Goal: Task Accomplishment & Management: Complete application form

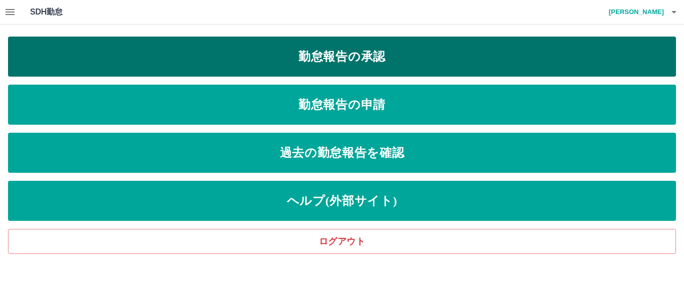
click at [356, 58] on link "勤怠報告の承認" at bounding box center [342, 57] width 668 height 40
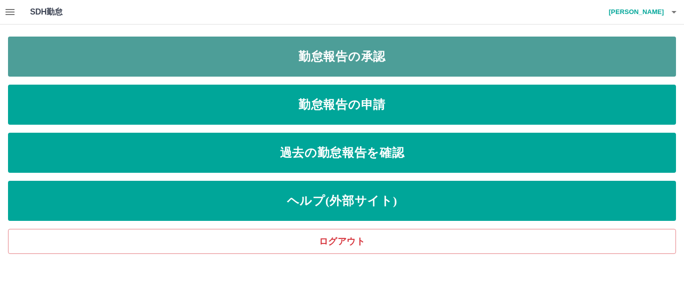
click at [356, 58] on link "勤怠報告の承認" at bounding box center [342, 57] width 668 height 40
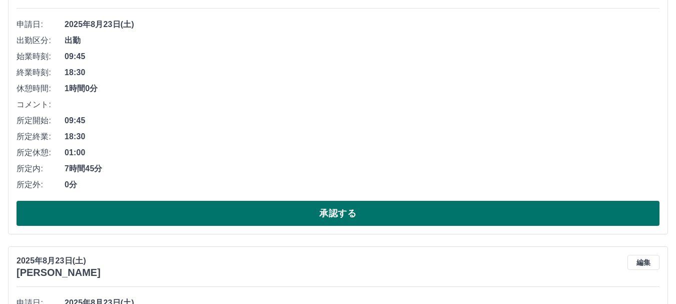
scroll to position [200, 0]
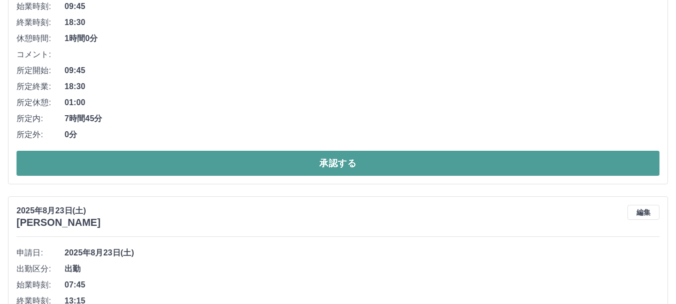
click at [245, 163] on button "承認する" at bounding box center [338, 163] width 643 height 25
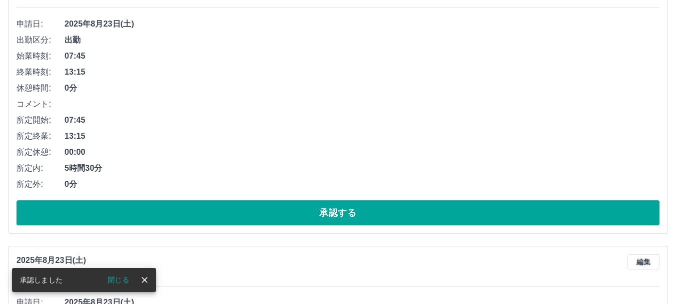
scroll to position [222, 0]
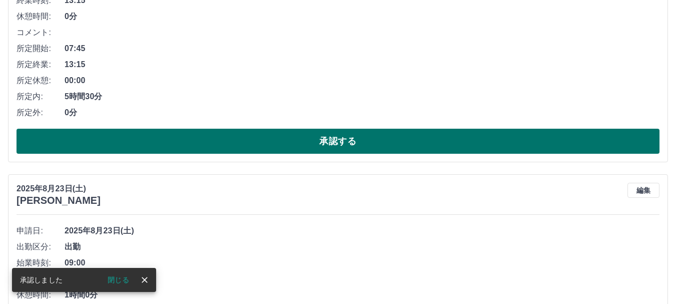
click at [275, 144] on button "承認する" at bounding box center [338, 141] width 643 height 25
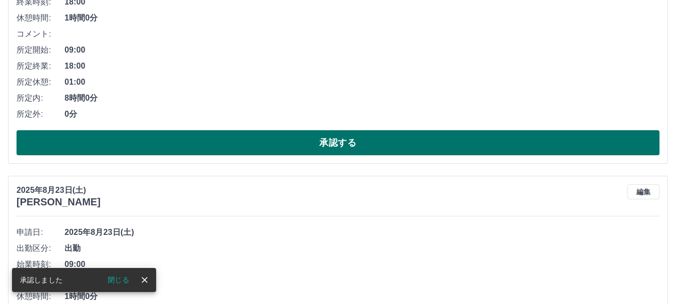
scroll to position [244, 0]
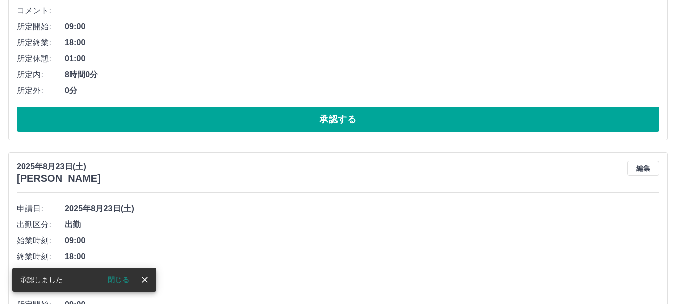
click at [282, 123] on button "承認する" at bounding box center [338, 119] width 643 height 25
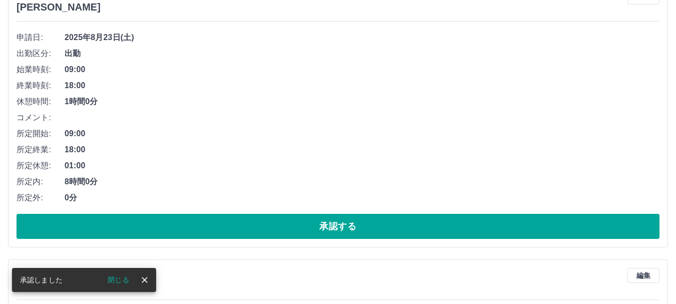
scroll to position [166, 0]
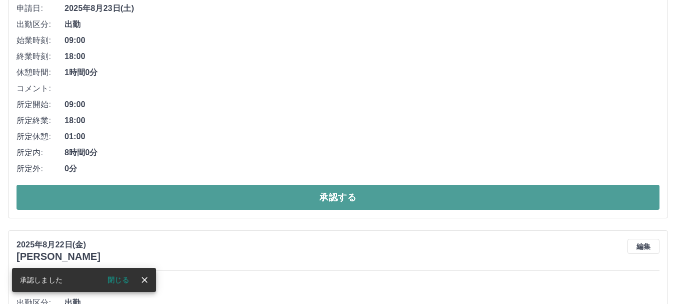
click at [286, 199] on button "承認する" at bounding box center [338, 197] width 643 height 25
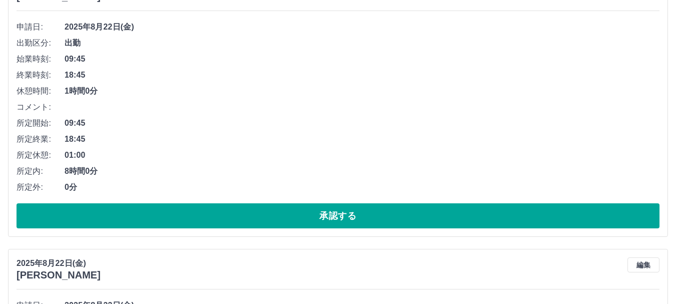
scroll to position [150, 0]
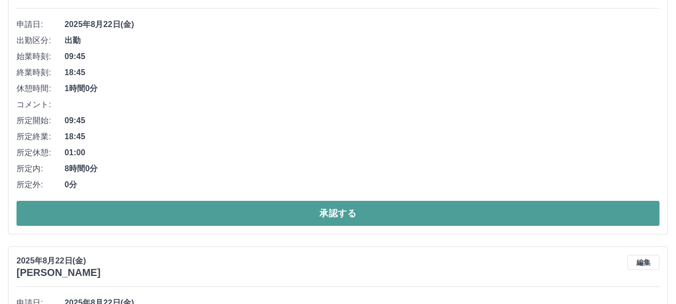
click at [268, 211] on button "承認する" at bounding box center [338, 213] width 643 height 25
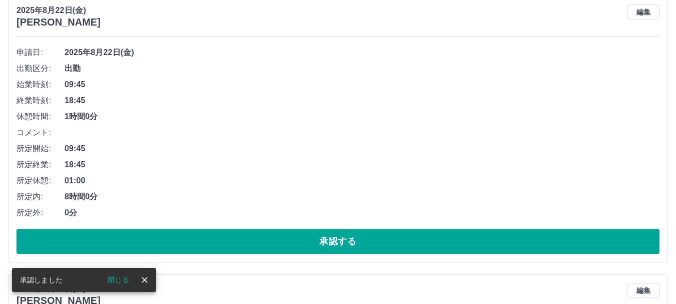
scroll to position [122, 0]
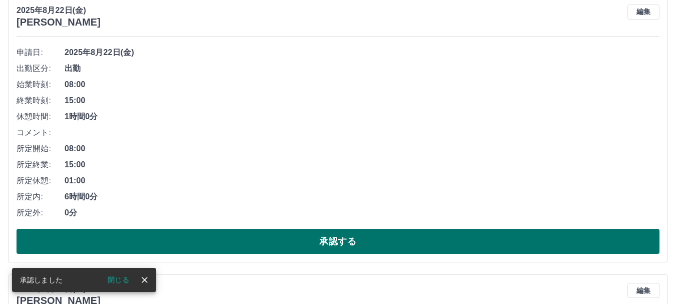
click at [228, 243] on button "承認する" at bounding box center [338, 241] width 643 height 25
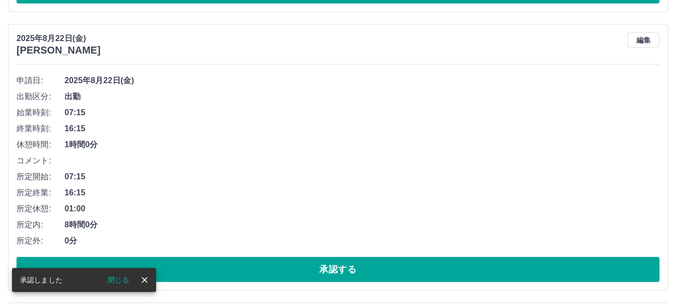
scroll to position [94, 0]
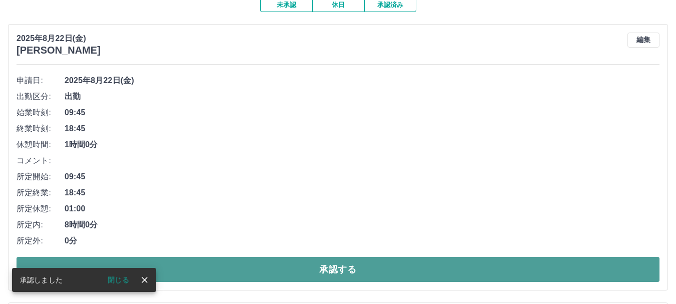
click at [294, 278] on button "承認する" at bounding box center [338, 269] width 643 height 25
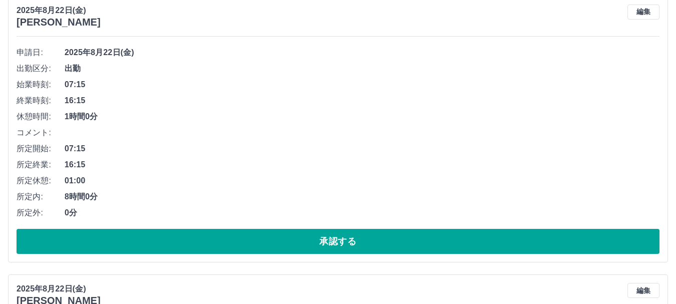
scroll to position [144, 0]
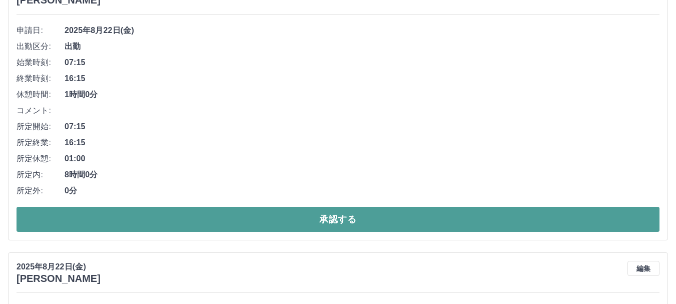
click at [291, 223] on button "承認する" at bounding box center [338, 219] width 643 height 25
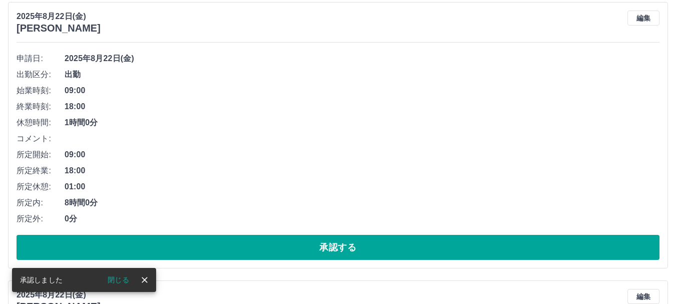
scroll to position [116, 0]
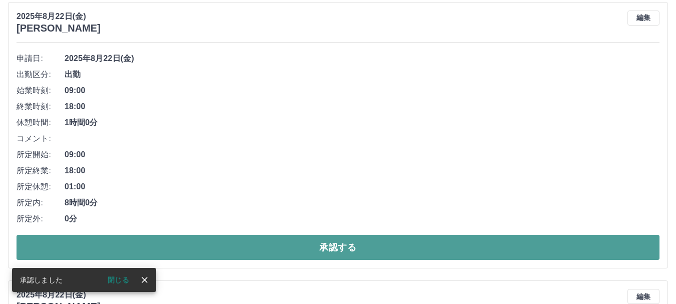
click at [302, 240] on button "承認する" at bounding box center [338, 247] width 643 height 25
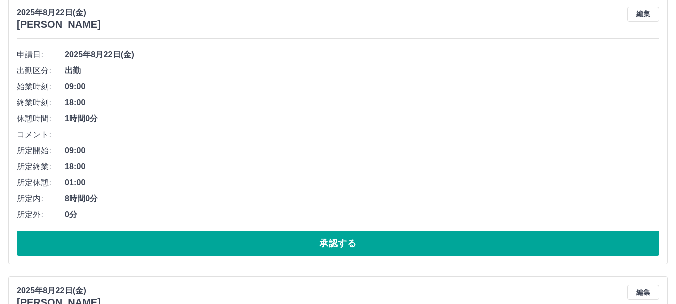
scroll to position [250, 0]
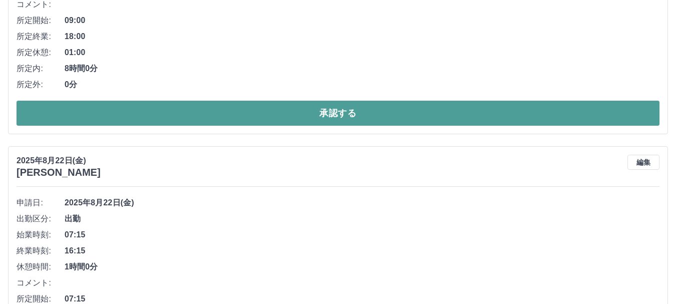
click at [294, 113] on button "承認する" at bounding box center [338, 113] width 643 height 25
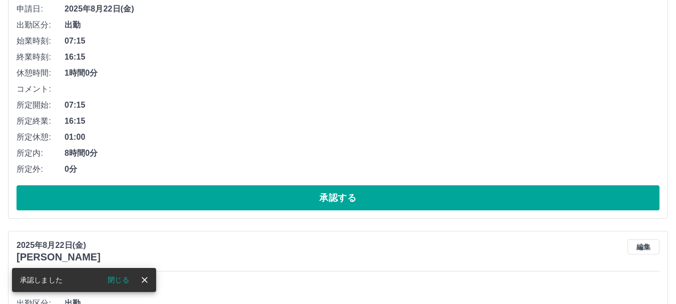
scroll to position [172, 0]
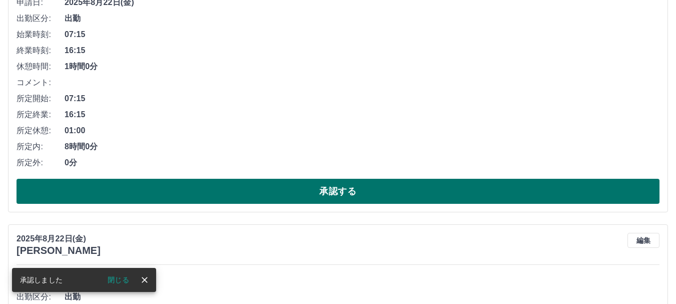
click at [275, 187] on button "承認する" at bounding box center [338, 191] width 643 height 25
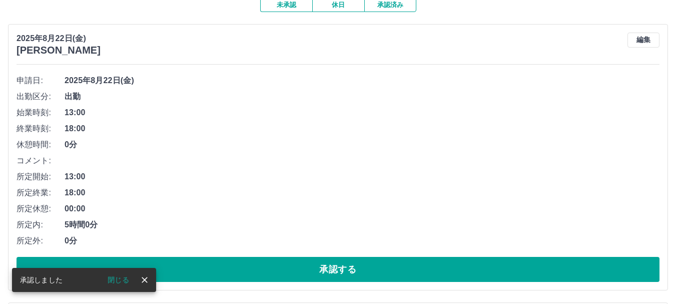
scroll to position [144, 0]
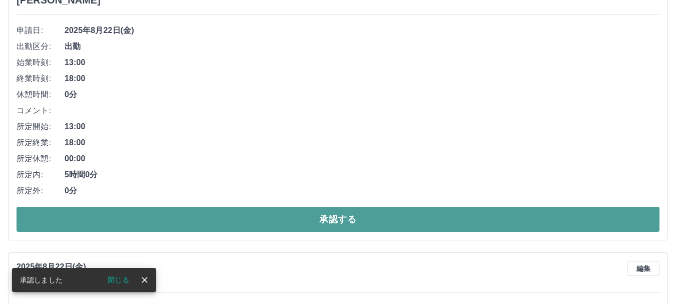
click at [286, 218] on button "承認する" at bounding box center [338, 219] width 643 height 25
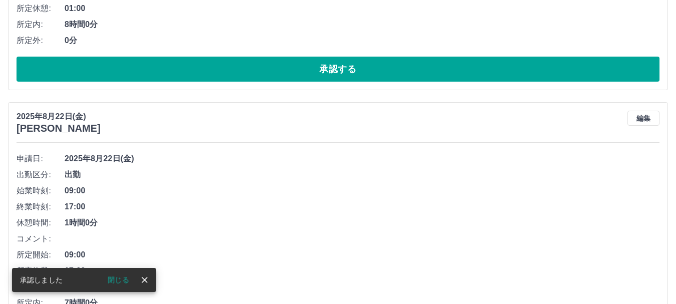
scroll to position [16, 0]
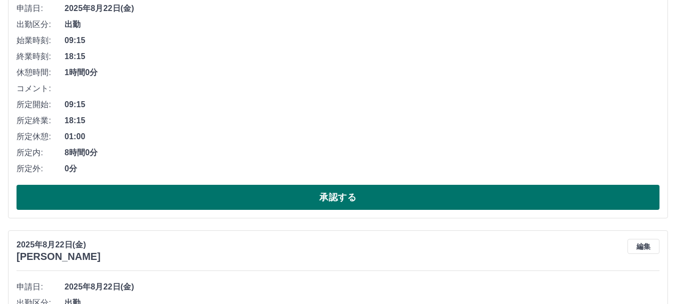
click at [289, 201] on button "承認する" at bounding box center [338, 197] width 643 height 25
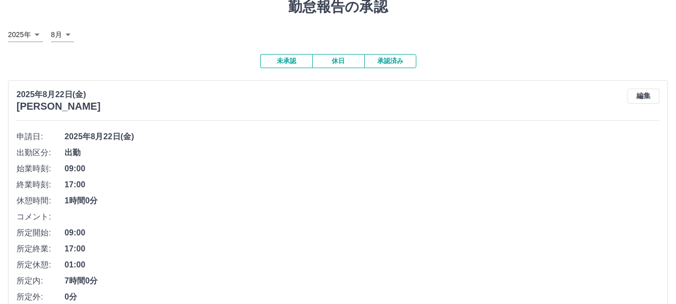
scroll to position [188, 0]
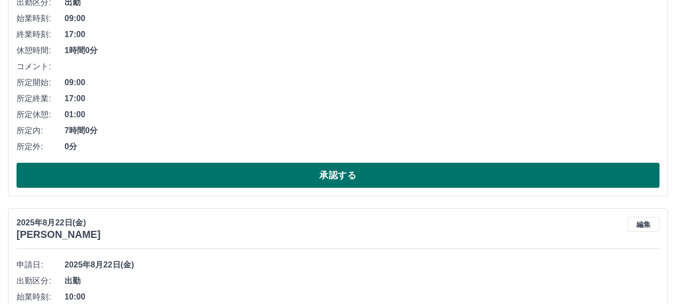
click at [231, 174] on button "承認する" at bounding box center [338, 175] width 643 height 25
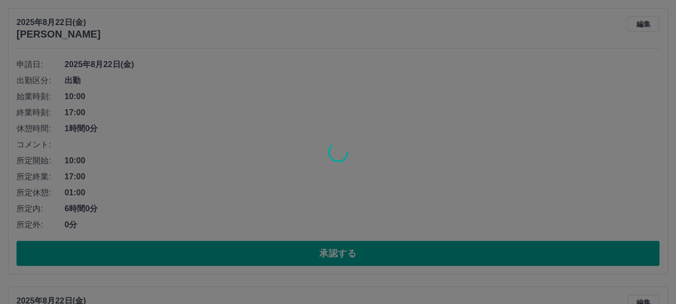
scroll to position [110, 0]
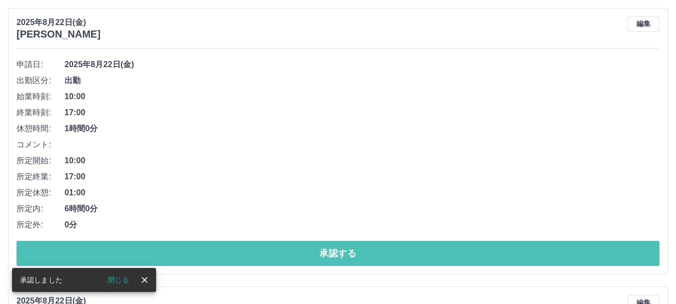
click at [225, 261] on button "承認する" at bounding box center [338, 253] width 643 height 25
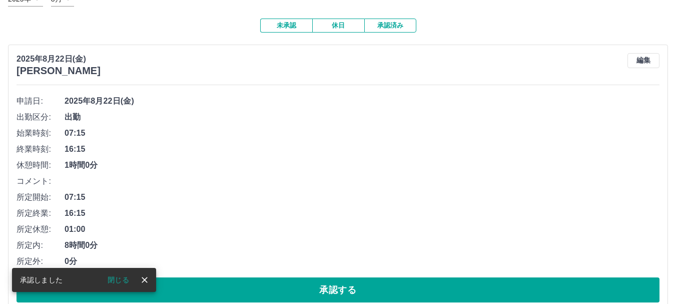
scroll to position [100, 0]
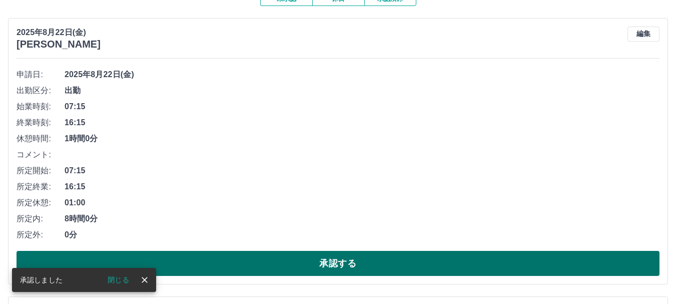
click at [255, 262] on button "承認する" at bounding box center [338, 263] width 643 height 25
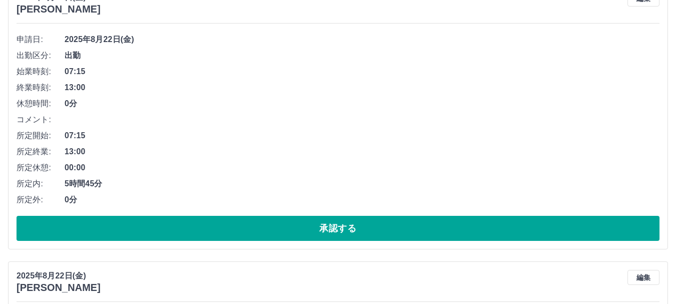
scroll to position [150, 0]
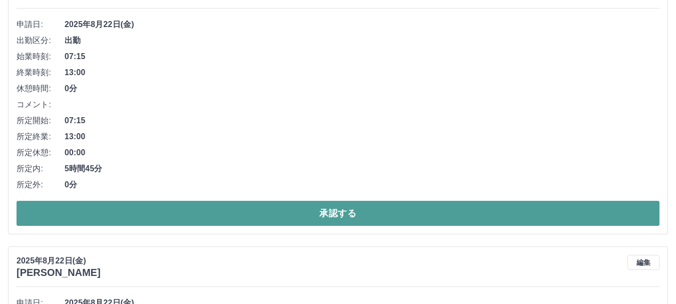
click at [267, 219] on button "承認する" at bounding box center [338, 213] width 643 height 25
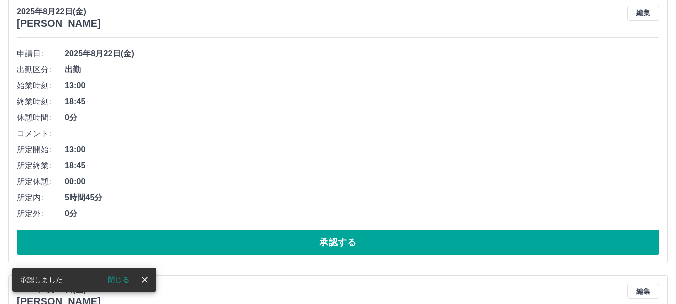
scroll to position [122, 0]
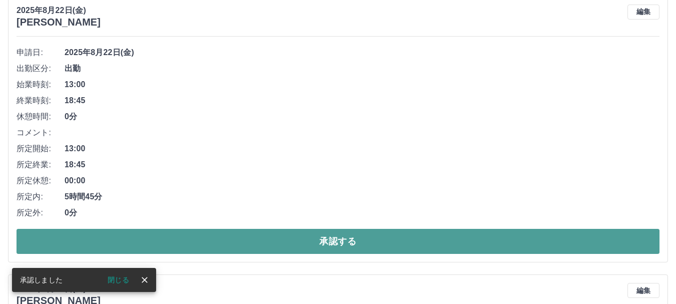
click at [234, 242] on button "承認する" at bounding box center [338, 241] width 643 height 25
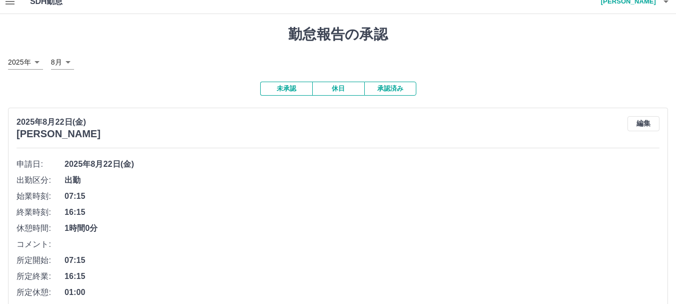
scroll to position [100, 0]
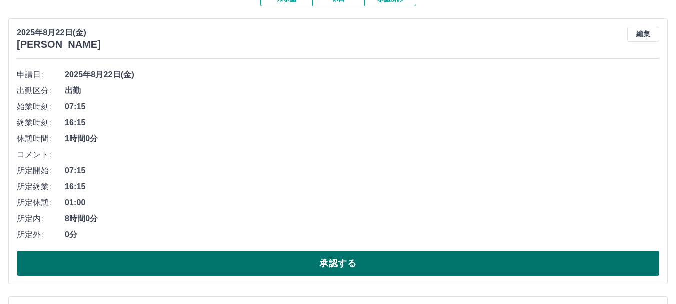
click at [230, 270] on button "承認する" at bounding box center [338, 263] width 643 height 25
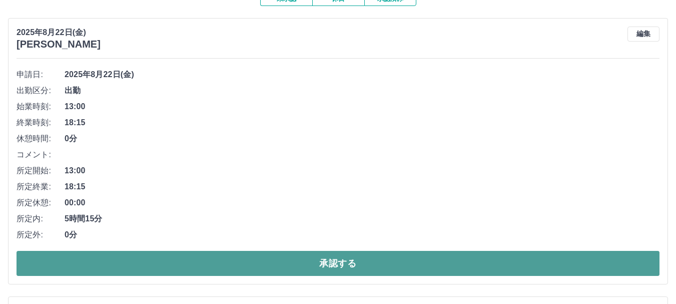
click at [223, 261] on button "承認する" at bounding box center [338, 263] width 643 height 25
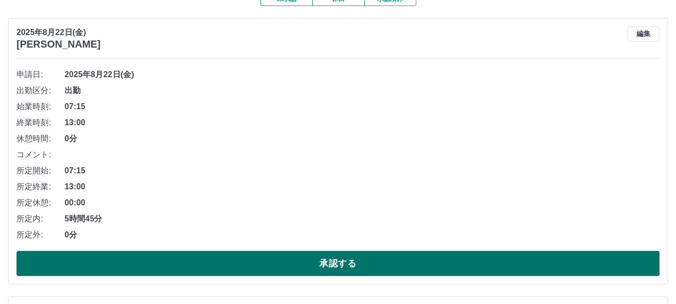
click at [230, 263] on button "承認する" at bounding box center [338, 263] width 643 height 25
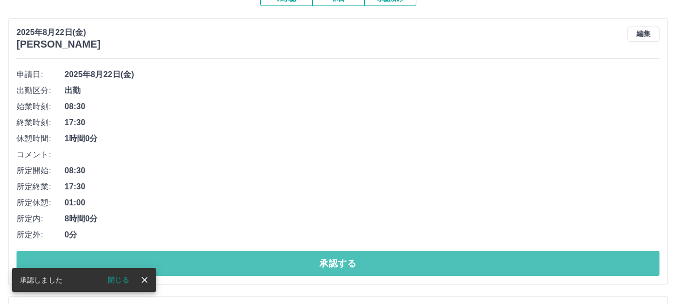
click at [230, 263] on button "承認する" at bounding box center [338, 263] width 643 height 25
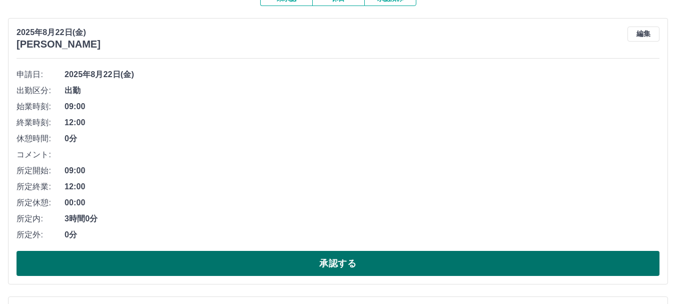
click at [209, 258] on button "承認する" at bounding box center [338, 263] width 643 height 25
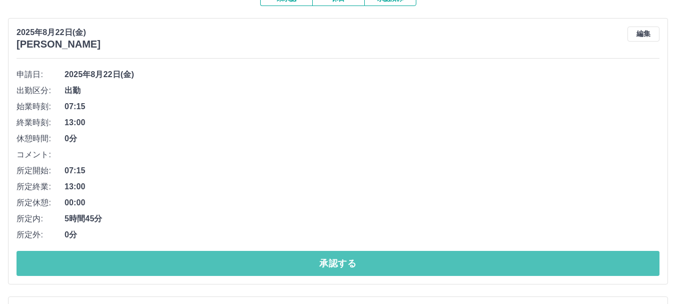
click at [209, 258] on button "承認する" at bounding box center [338, 263] width 643 height 25
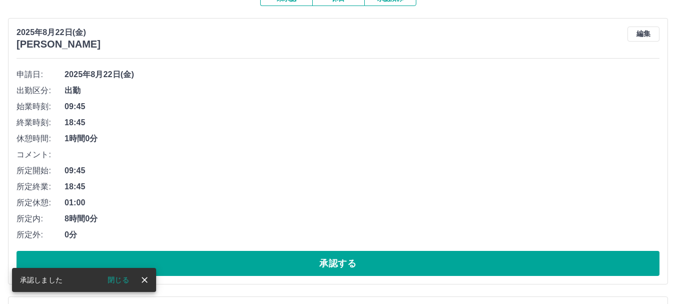
click at [209, 258] on button "承認する" at bounding box center [338, 263] width 643 height 25
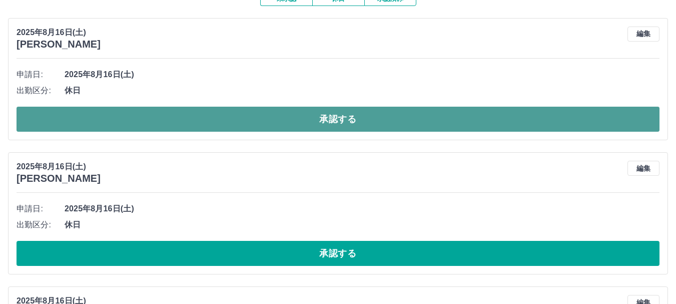
click at [218, 120] on button "承認する" at bounding box center [338, 119] width 643 height 25
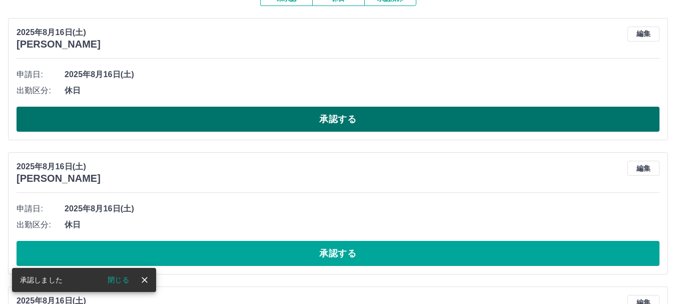
click at [258, 125] on button "承認する" at bounding box center [338, 119] width 643 height 25
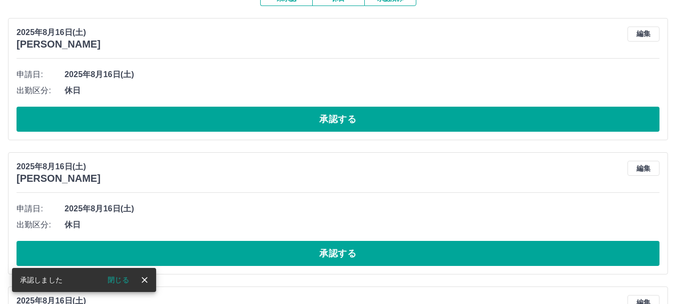
click at [230, 122] on button "承認する" at bounding box center [338, 119] width 643 height 25
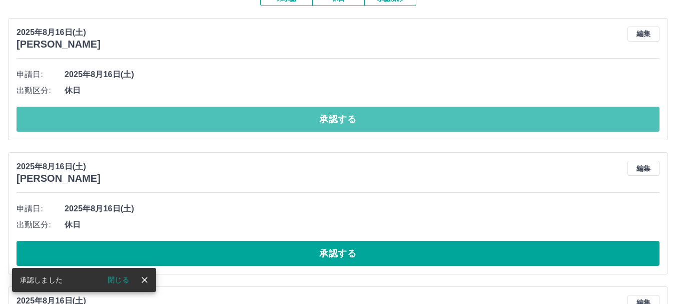
click at [230, 122] on button "承認する" at bounding box center [338, 119] width 643 height 25
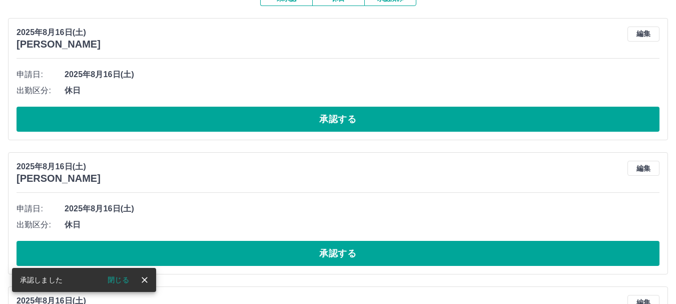
click at [230, 122] on button "承認する" at bounding box center [338, 119] width 643 height 25
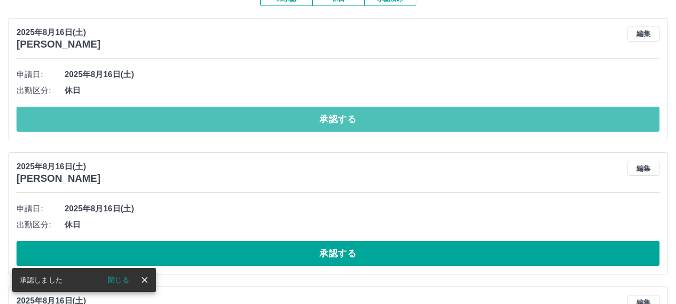
click at [230, 122] on button "承認する" at bounding box center [338, 119] width 643 height 25
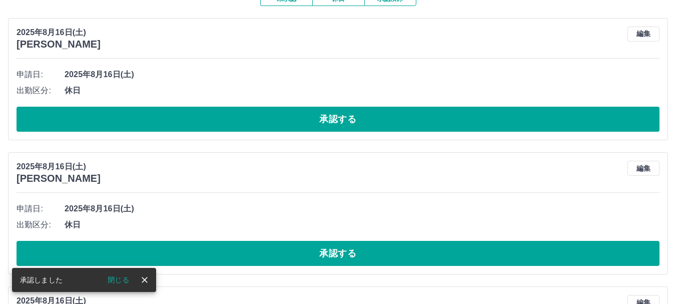
click at [230, 122] on button "承認する" at bounding box center [338, 119] width 643 height 25
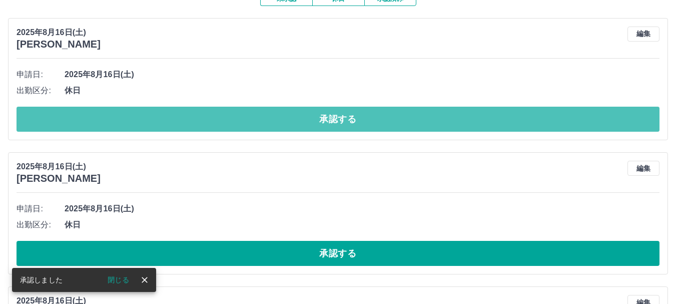
click at [230, 122] on button "承認する" at bounding box center [338, 119] width 643 height 25
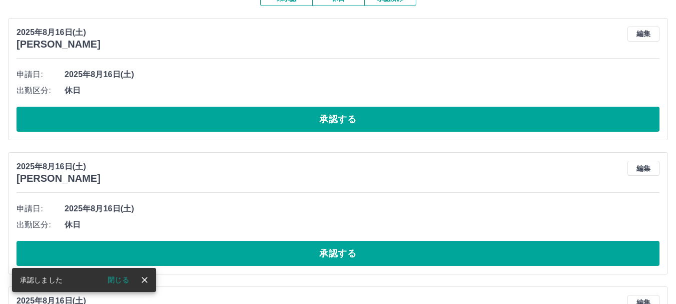
click at [230, 122] on button "承認する" at bounding box center [338, 119] width 643 height 25
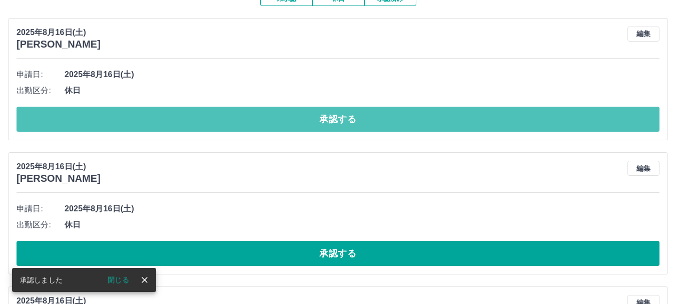
click at [230, 122] on button "承認する" at bounding box center [338, 119] width 643 height 25
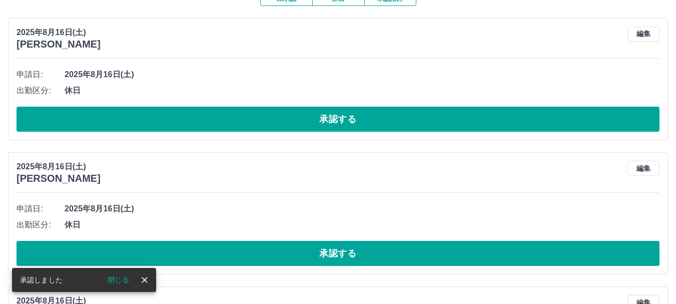
click at [232, 122] on button "承認する" at bounding box center [338, 119] width 643 height 25
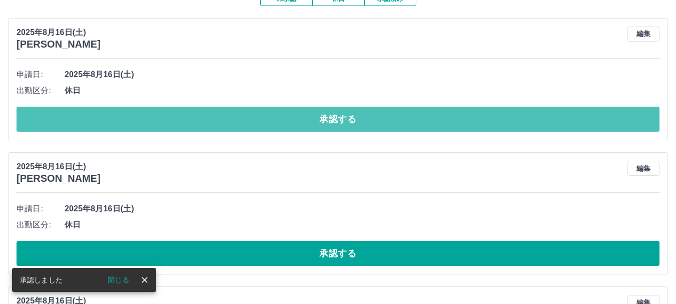
click at [232, 122] on button "承認する" at bounding box center [338, 119] width 643 height 25
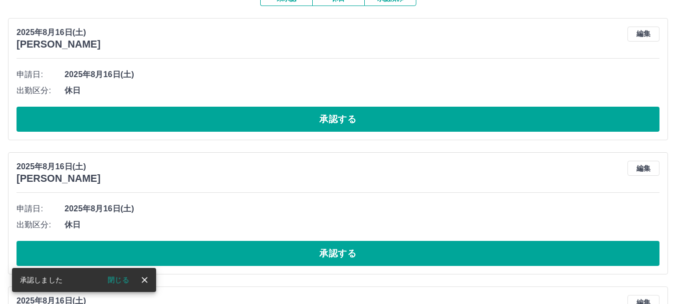
click at [232, 122] on button "承認する" at bounding box center [338, 119] width 643 height 25
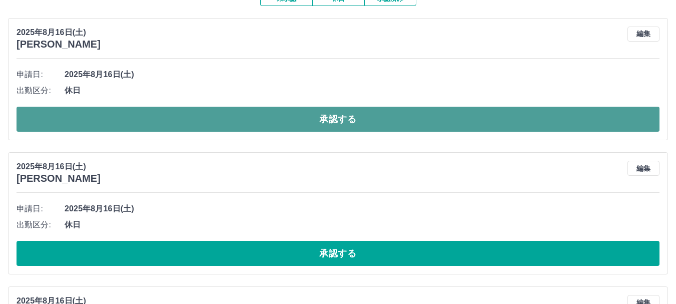
click at [232, 121] on button "承認する" at bounding box center [338, 119] width 643 height 25
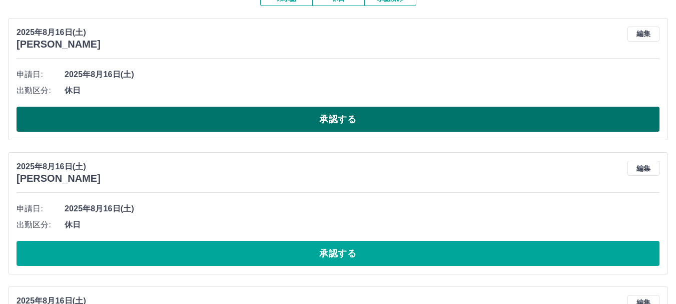
click at [227, 122] on button "承認する" at bounding box center [338, 119] width 643 height 25
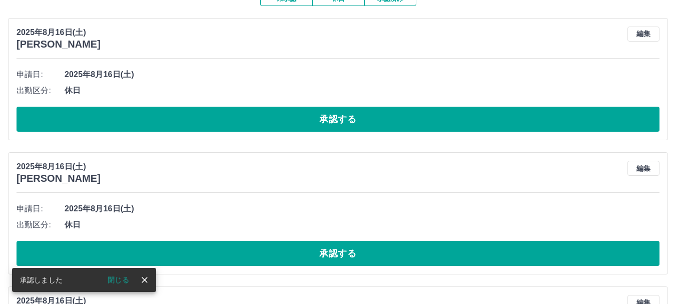
click at [227, 122] on button "承認する" at bounding box center [338, 119] width 643 height 25
click at [282, 119] on button "承認する" at bounding box center [338, 119] width 643 height 25
click at [286, 119] on button "承認する" at bounding box center [338, 119] width 643 height 25
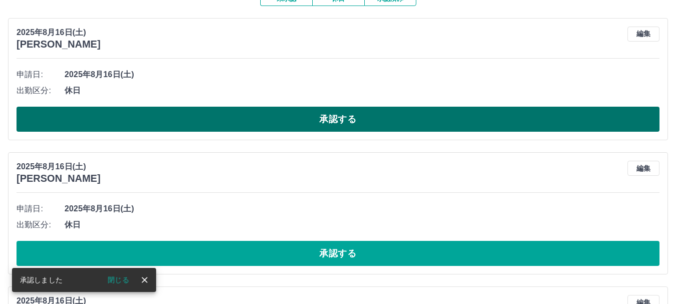
click at [286, 119] on button "承認する" at bounding box center [338, 119] width 643 height 25
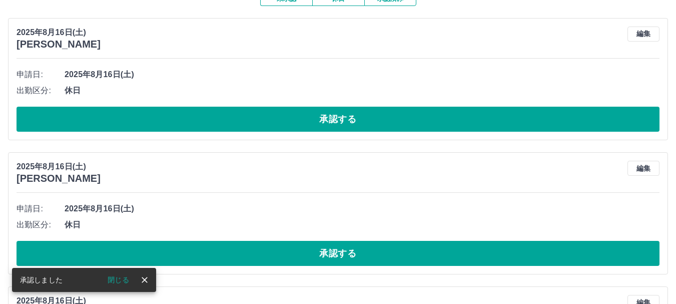
click at [286, 119] on button "承認する" at bounding box center [338, 119] width 643 height 25
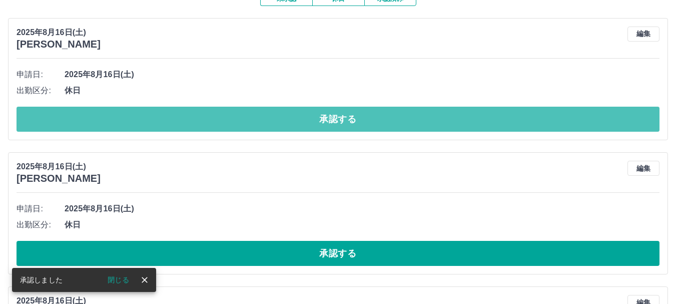
click at [286, 119] on button "承認する" at bounding box center [338, 119] width 643 height 25
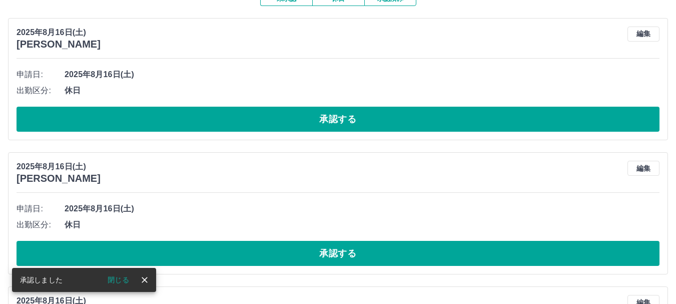
click at [286, 119] on button "承認する" at bounding box center [338, 119] width 643 height 25
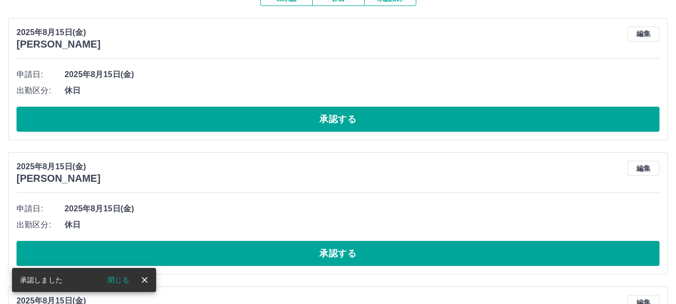
click at [286, 119] on button "承認する" at bounding box center [338, 119] width 643 height 25
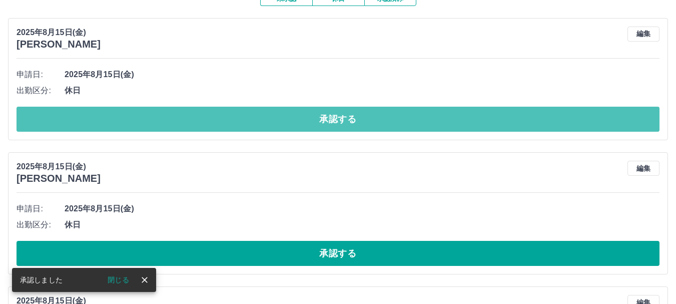
click at [286, 119] on button "承認する" at bounding box center [338, 119] width 643 height 25
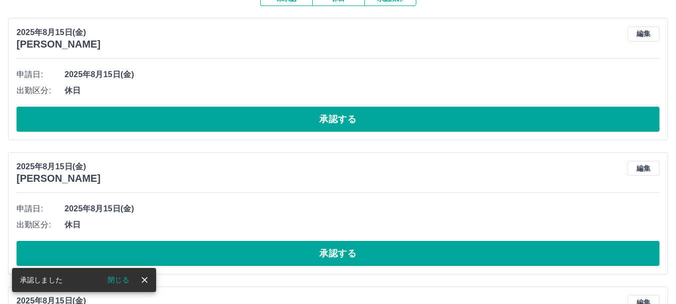
click at [286, 128] on button "承認する" at bounding box center [338, 119] width 643 height 25
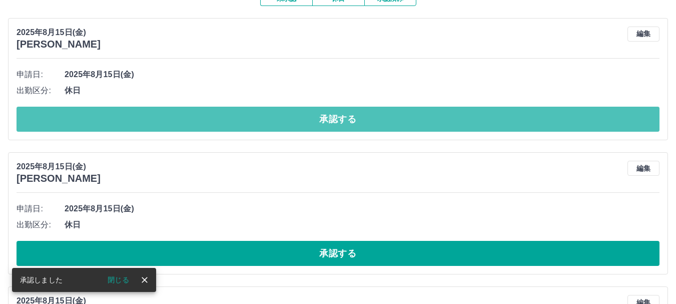
click at [286, 128] on button "承認する" at bounding box center [338, 119] width 643 height 25
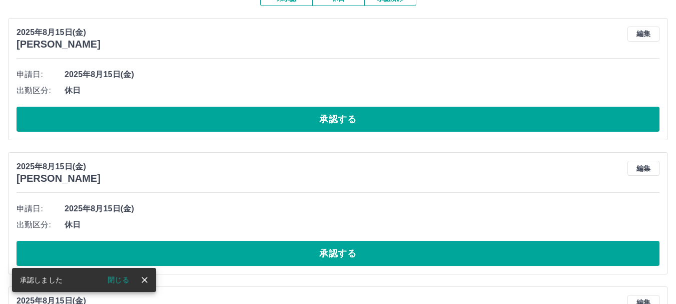
click at [286, 128] on button "承認する" at bounding box center [338, 119] width 643 height 25
click at [287, 128] on button "承認する" at bounding box center [338, 119] width 643 height 25
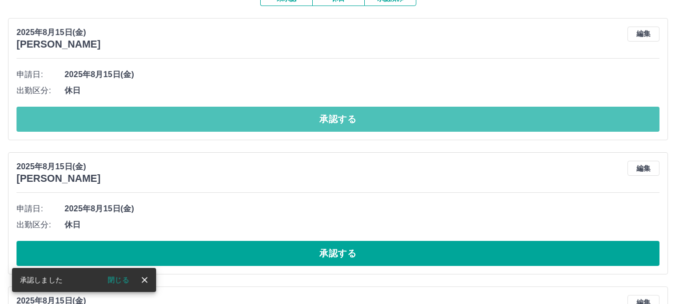
click at [287, 128] on button "承認する" at bounding box center [338, 119] width 643 height 25
click at [287, 126] on button "承認する" at bounding box center [338, 119] width 643 height 25
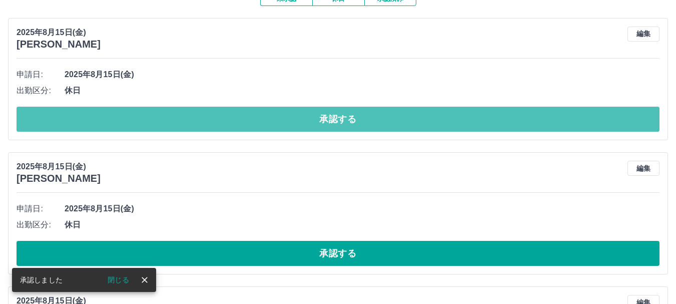
click at [285, 123] on button "承認する" at bounding box center [338, 119] width 643 height 25
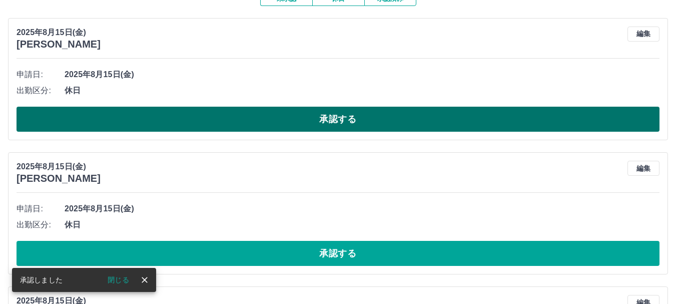
click at [284, 124] on button "承認する" at bounding box center [338, 119] width 643 height 25
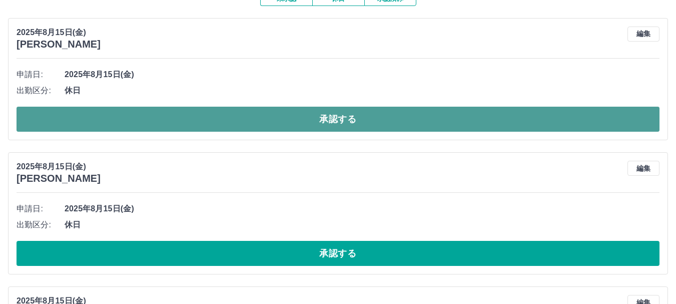
click at [275, 116] on button "承認する" at bounding box center [338, 119] width 643 height 25
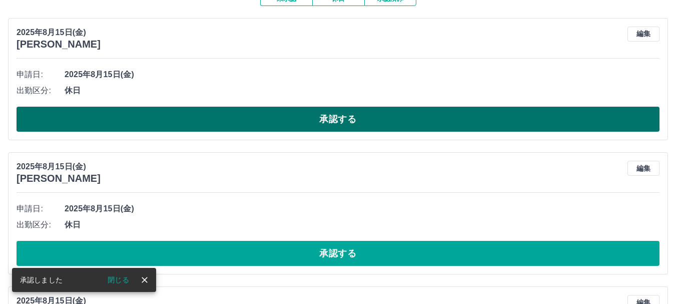
click at [284, 120] on button "承認する" at bounding box center [338, 119] width 643 height 25
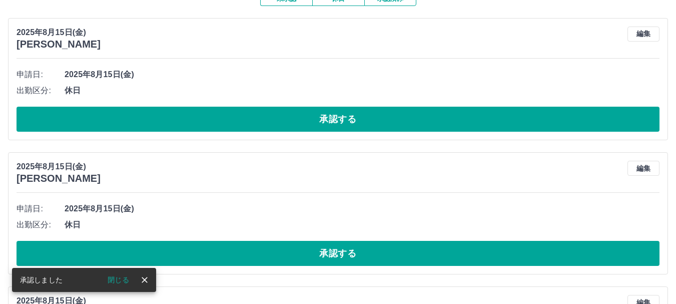
click at [284, 119] on button "承認する" at bounding box center [338, 119] width 643 height 25
click at [284, 118] on button "承認する" at bounding box center [338, 119] width 643 height 25
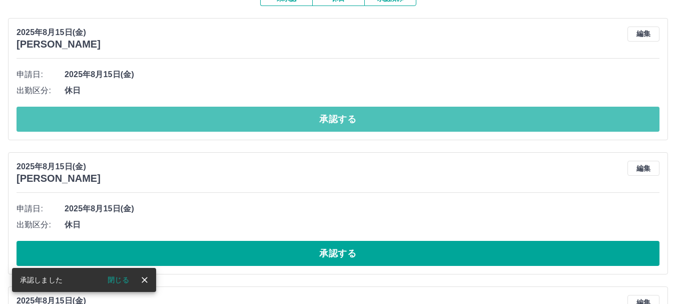
click at [284, 118] on button "承認する" at bounding box center [338, 119] width 643 height 25
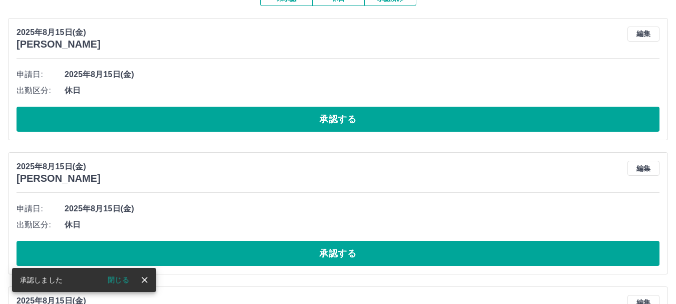
click at [284, 118] on button "承認する" at bounding box center [338, 119] width 643 height 25
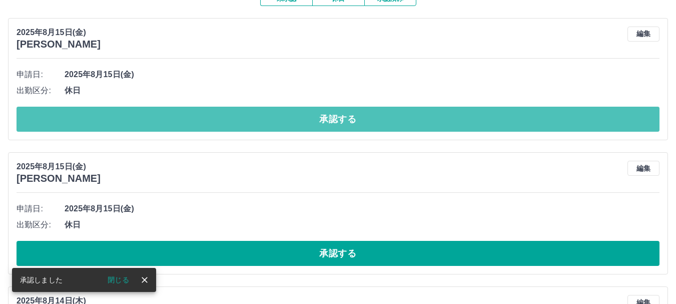
click at [284, 118] on button "承認する" at bounding box center [338, 119] width 643 height 25
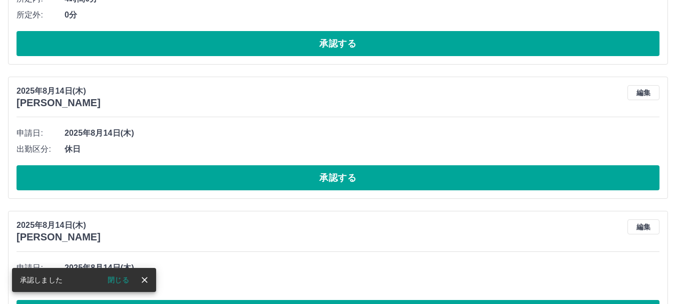
scroll to position [350, 0]
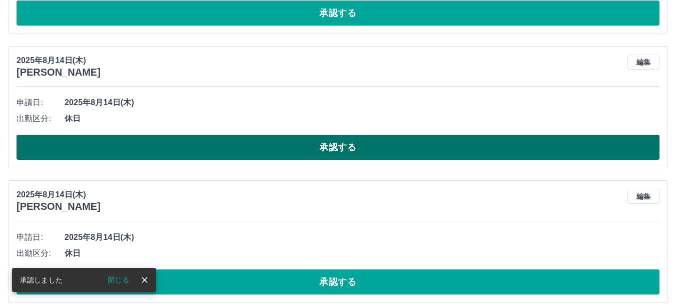
click at [296, 151] on button "承認する" at bounding box center [338, 147] width 643 height 25
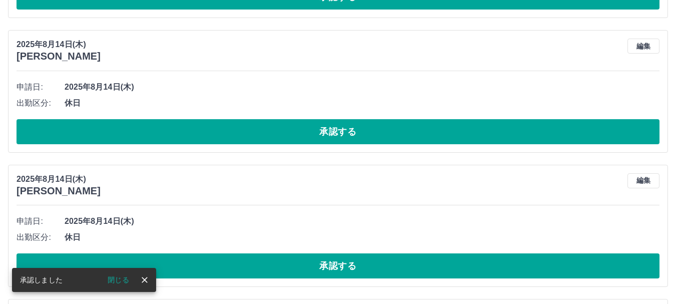
scroll to position [367, 0]
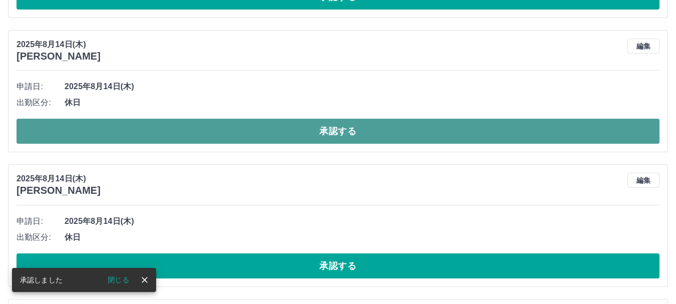
click at [294, 137] on button "承認する" at bounding box center [338, 131] width 643 height 25
click at [268, 138] on button "承認する" at bounding box center [338, 131] width 643 height 25
click at [272, 138] on button "承認する" at bounding box center [338, 131] width 643 height 25
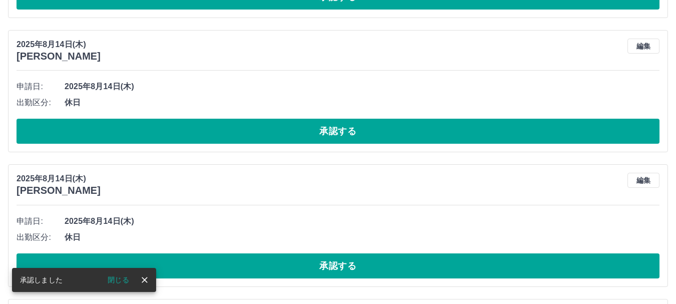
click at [273, 138] on button "承認する" at bounding box center [338, 131] width 643 height 25
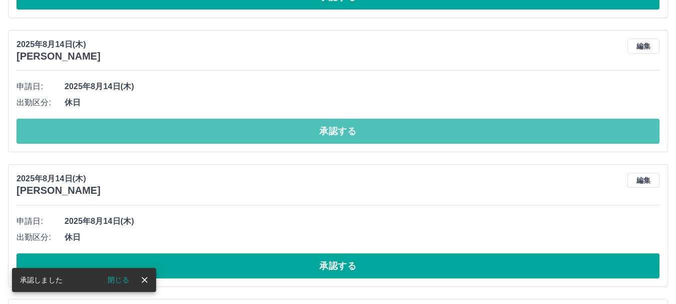
click at [273, 138] on button "承認する" at bounding box center [338, 131] width 643 height 25
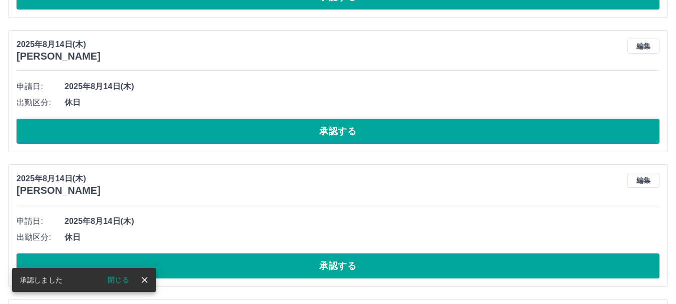
click at [273, 138] on button "承認する" at bounding box center [338, 131] width 643 height 25
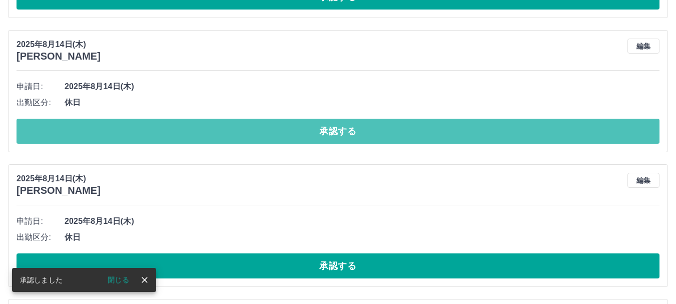
click at [273, 138] on button "承認する" at bounding box center [338, 131] width 643 height 25
click at [273, 136] on button "承認する" at bounding box center [338, 131] width 643 height 25
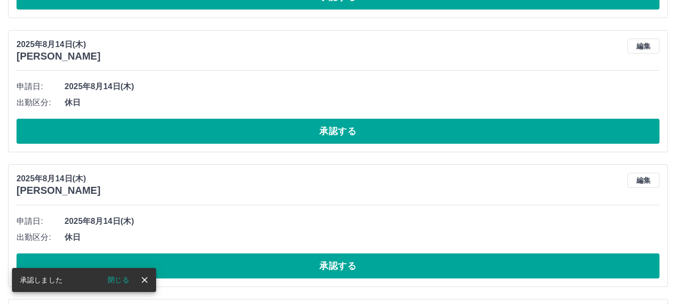
click at [273, 136] on button "承認する" at bounding box center [338, 131] width 643 height 25
click at [271, 136] on button "承認する" at bounding box center [338, 131] width 643 height 25
click at [266, 132] on button "承認する" at bounding box center [338, 131] width 643 height 25
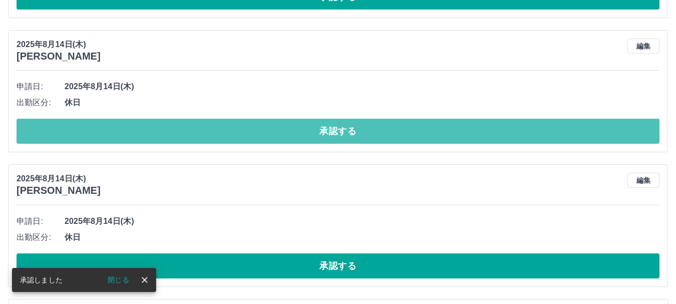
click at [266, 132] on button "承認する" at bounding box center [338, 131] width 643 height 25
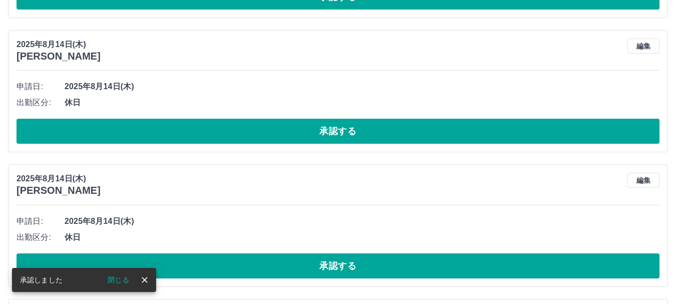
click at [268, 133] on button "承認する" at bounding box center [338, 131] width 643 height 25
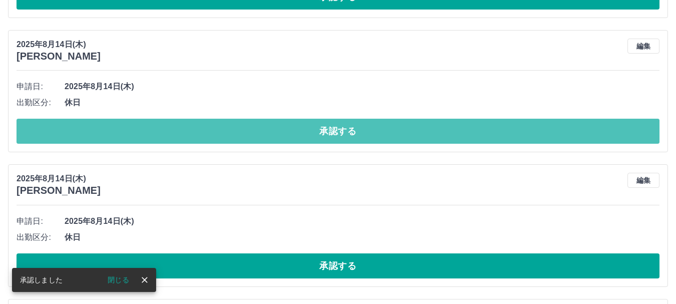
click at [268, 133] on button "承認する" at bounding box center [338, 131] width 643 height 25
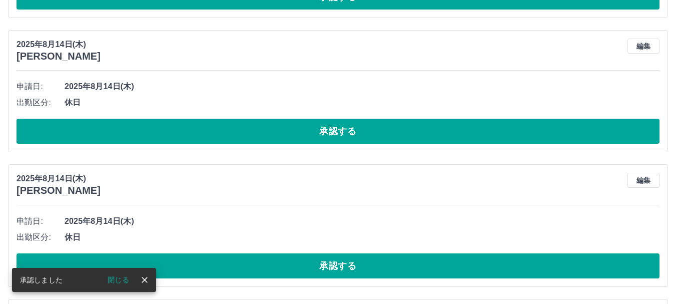
click at [268, 133] on button "承認する" at bounding box center [338, 131] width 643 height 25
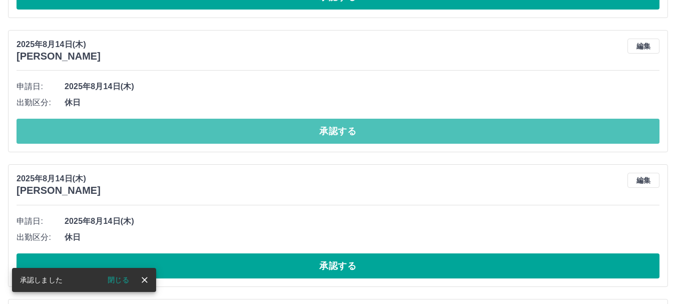
click at [268, 133] on button "承認する" at bounding box center [338, 131] width 643 height 25
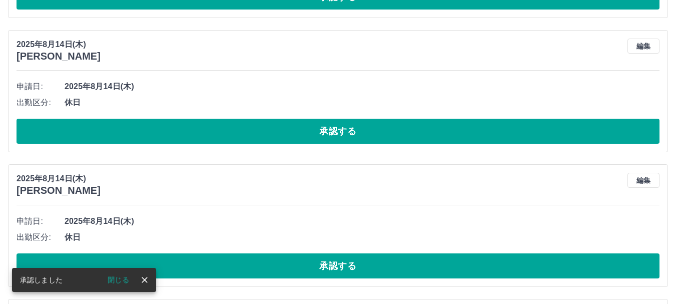
click at [268, 133] on button "承認する" at bounding box center [338, 131] width 643 height 25
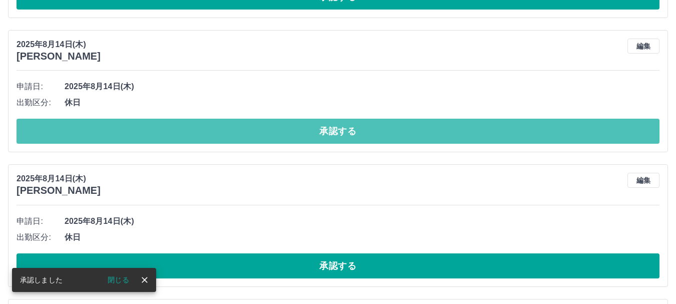
click at [268, 133] on button "承認する" at bounding box center [338, 131] width 643 height 25
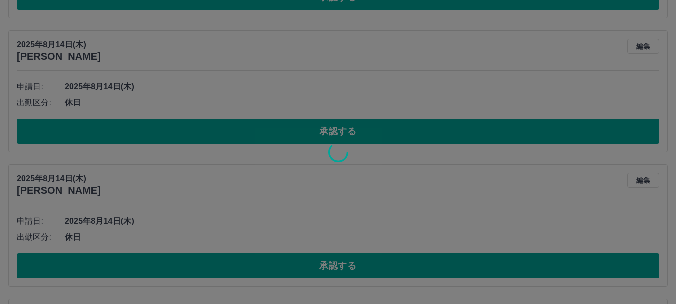
scroll to position [363, 0]
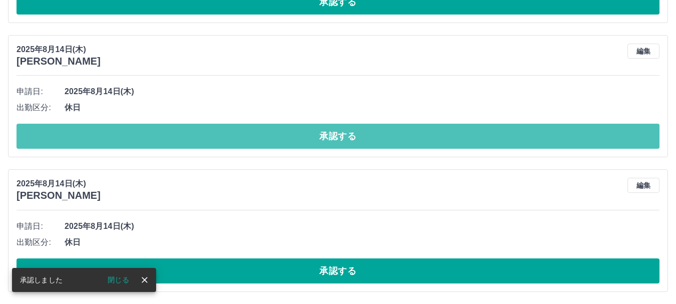
click at [268, 133] on button "承認する" at bounding box center [338, 136] width 643 height 25
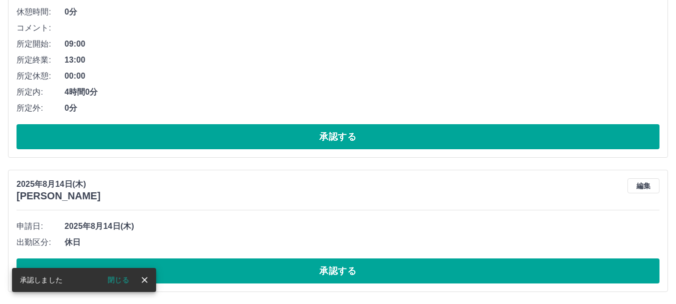
scroll to position [228, 0]
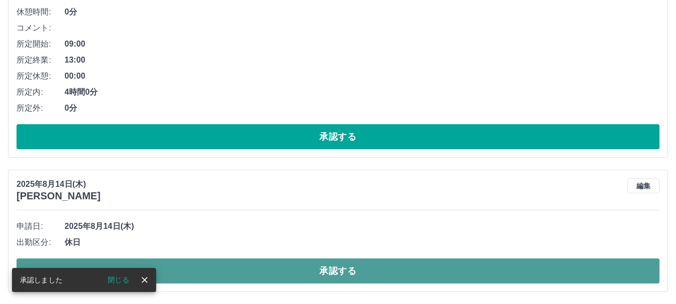
drag, startPoint x: 280, startPoint y: 261, endPoint x: 280, endPoint y: 266, distance: 5.5
click at [280, 264] on button "承認する" at bounding box center [338, 270] width 643 height 25
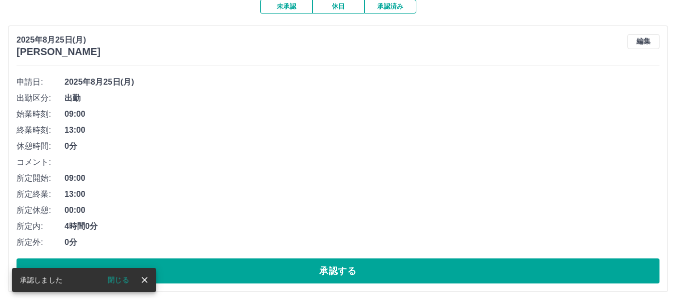
scroll to position [94, 0]
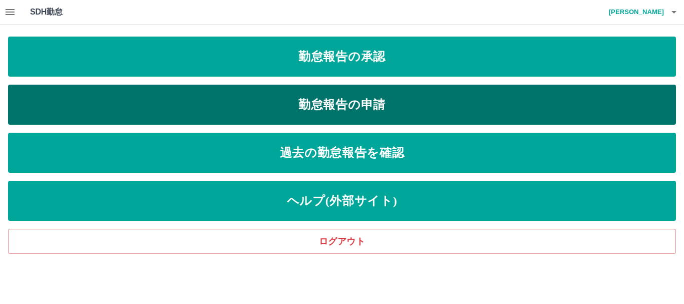
click at [377, 105] on link "勤怠報告の申請" at bounding box center [342, 105] width 668 height 40
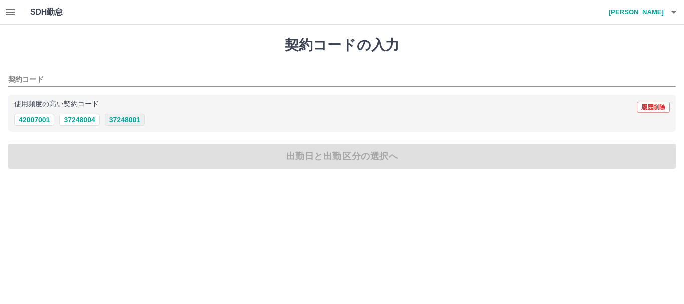
click at [135, 121] on button "37248001" at bounding box center [125, 120] width 40 height 12
type input "********"
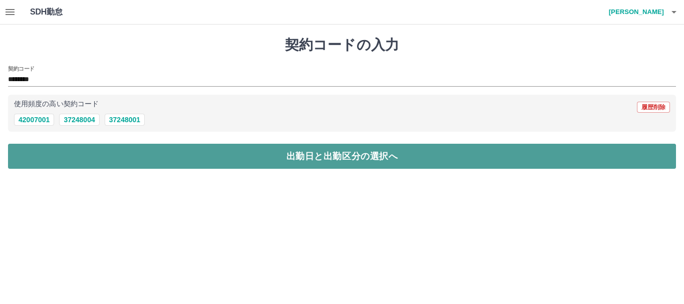
click at [143, 154] on button "出勤日と出勤区分の選択へ" at bounding box center [342, 156] width 668 height 25
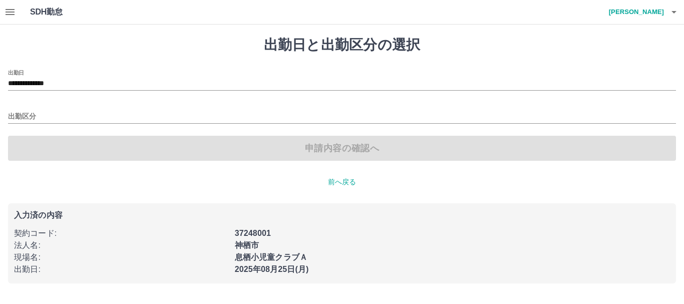
click at [56, 109] on div "出勤区分" at bounding box center [342, 113] width 668 height 21
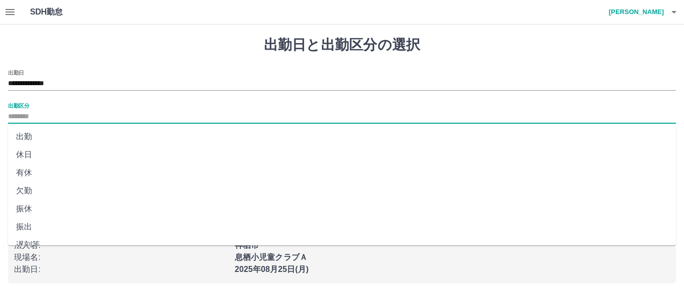
click at [54, 117] on input "出勤区分" at bounding box center [342, 117] width 668 height 13
click at [25, 136] on li "出勤" at bounding box center [342, 137] width 668 height 18
type input "**"
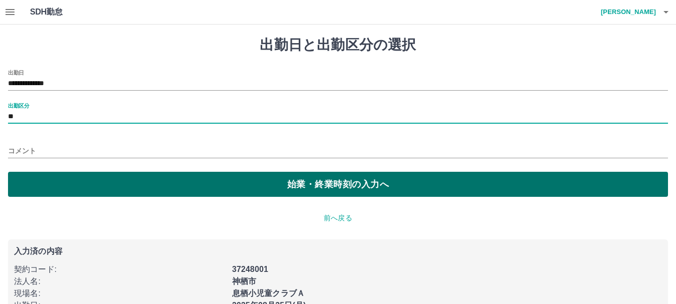
click at [44, 184] on button "始業・終業時刻の入力へ" at bounding box center [338, 184] width 660 height 25
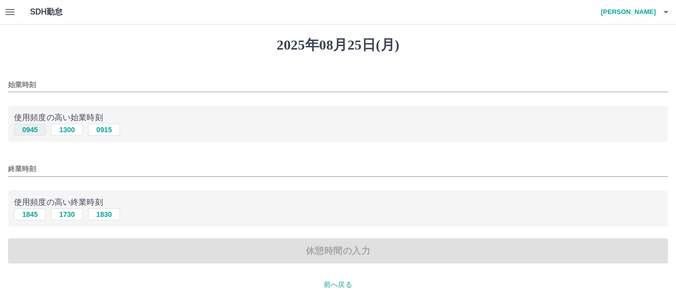
click at [33, 129] on button "0945" at bounding box center [30, 130] width 32 height 12
type input "****"
click at [29, 214] on button "1845" at bounding box center [30, 214] width 32 height 12
type input "****"
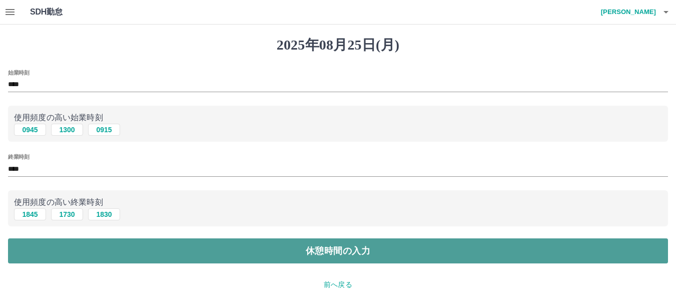
click at [44, 251] on button "休憩時間の入力" at bounding box center [338, 250] width 660 height 25
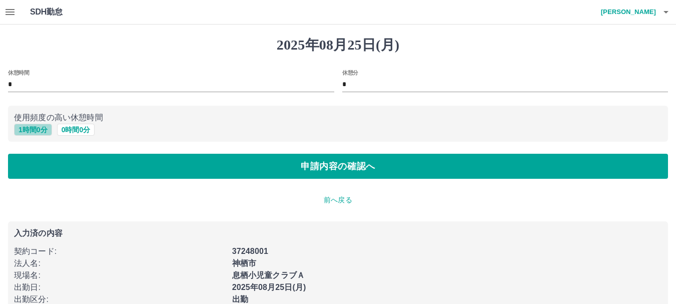
click at [37, 127] on button "1 時間 0 分" at bounding box center [33, 130] width 38 height 12
type input "*"
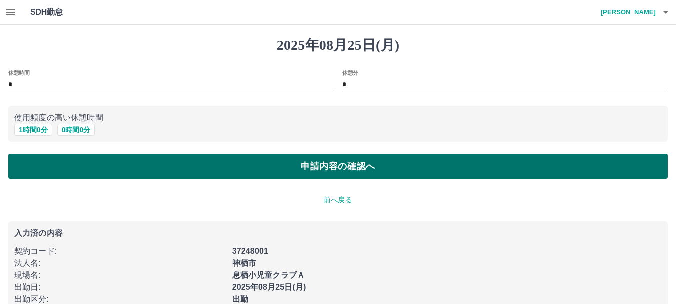
click at [60, 168] on button "申請内容の確認へ" at bounding box center [338, 166] width 660 height 25
